Goal: Transaction & Acquisition: Download file/media

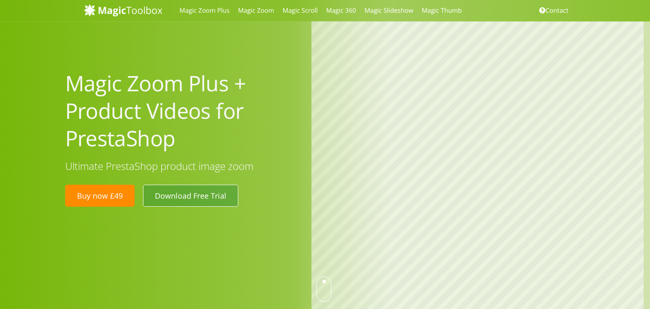
click at [167, 193] on link "Download Free Trial" at bounding box center [190, 196] width 95 height 22
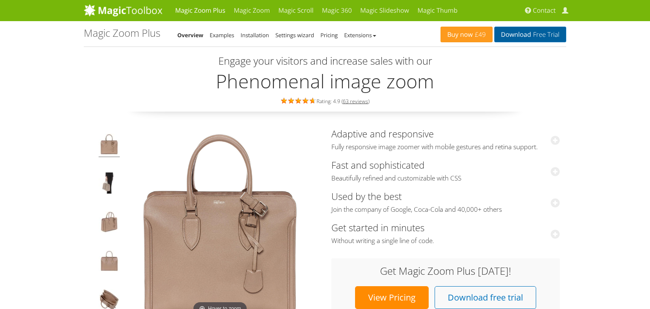
click at [523, 36] on link "Download Free Trial" at bounding box center [531, 35] width 72 height 16
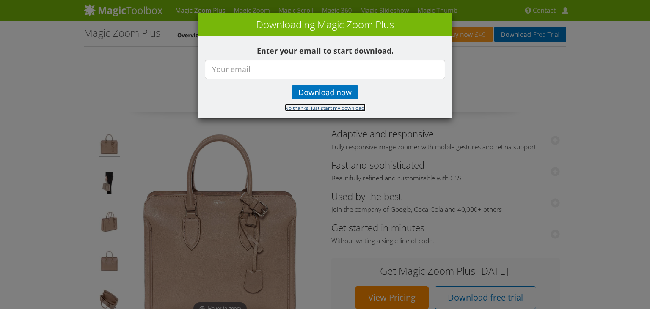
click at [345, 105] on small "No thanks, just start my download." at bounding box center [325, 108] width 81 height 7
